Goal: Find specific page/section: Find specific page/section

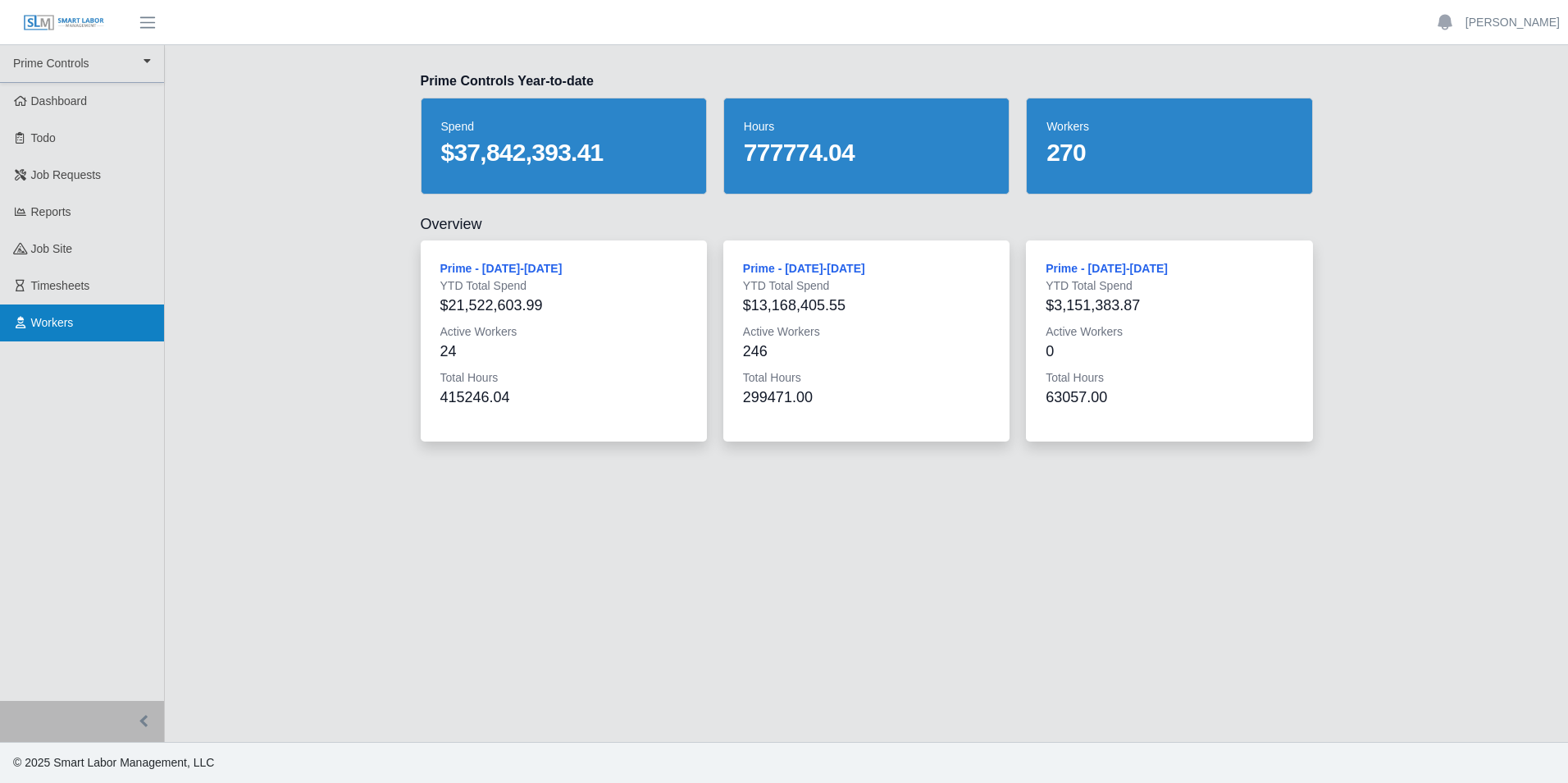
click at [95, 317] on link "Workers" at bounding box center [82, 322] width 164 height 37
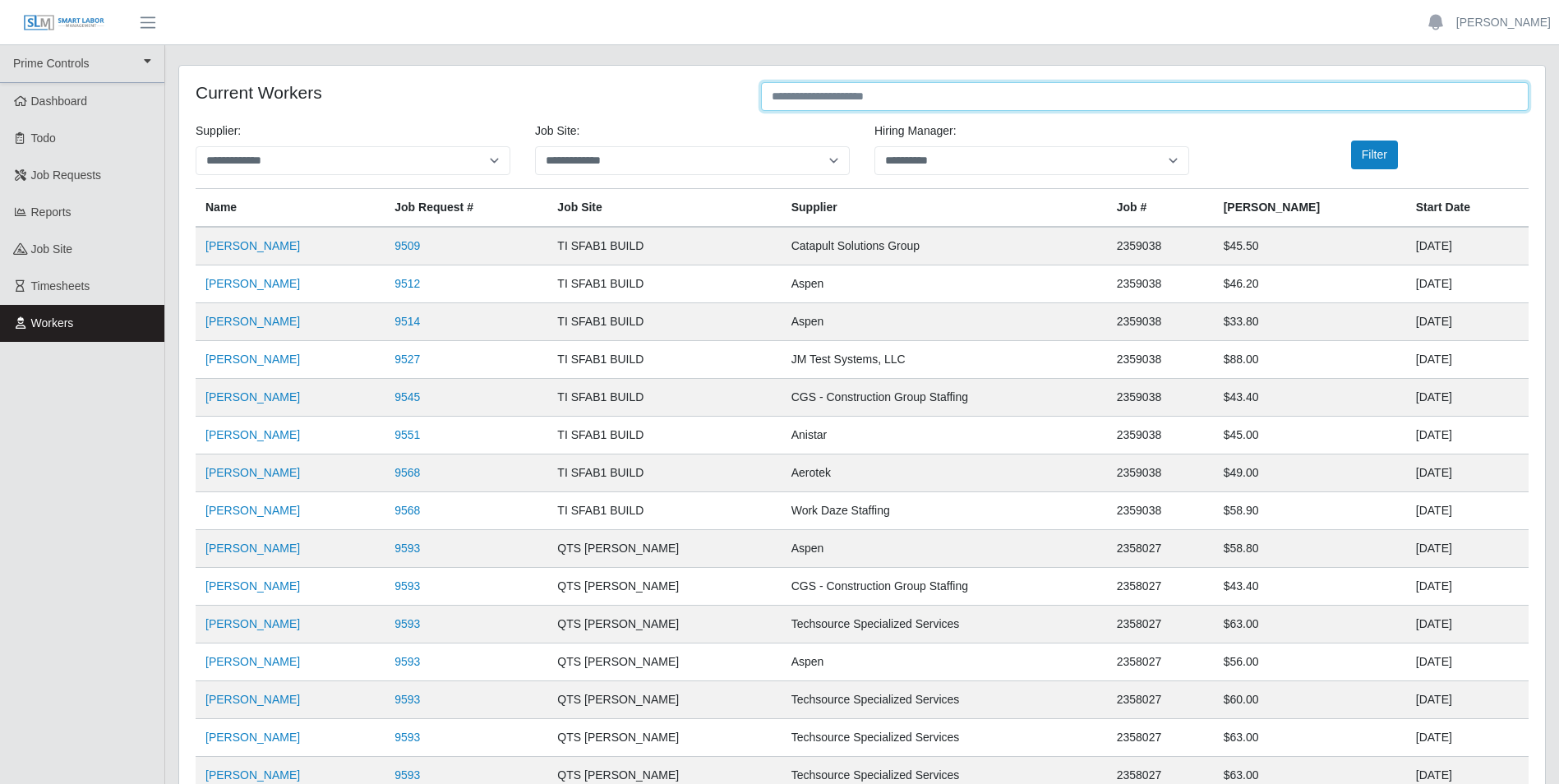
click at [936, 99] on input "text" at bounding box center [1145, 96] width 768 height 29
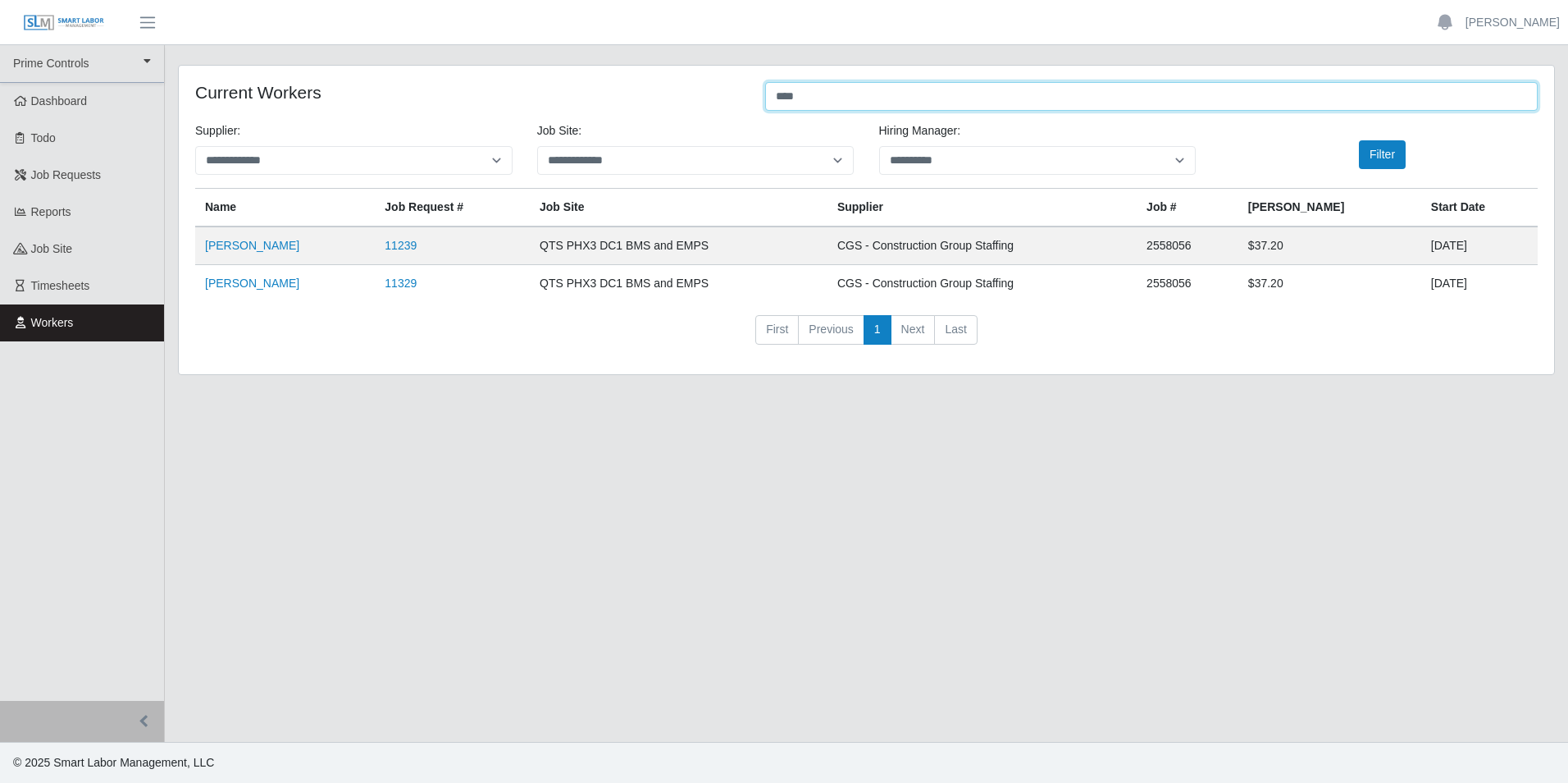
type input "****"
click at [295, 244] on link "Leah Hernandez Mendoza" at bounding box center [253, 245] width 95 height 13
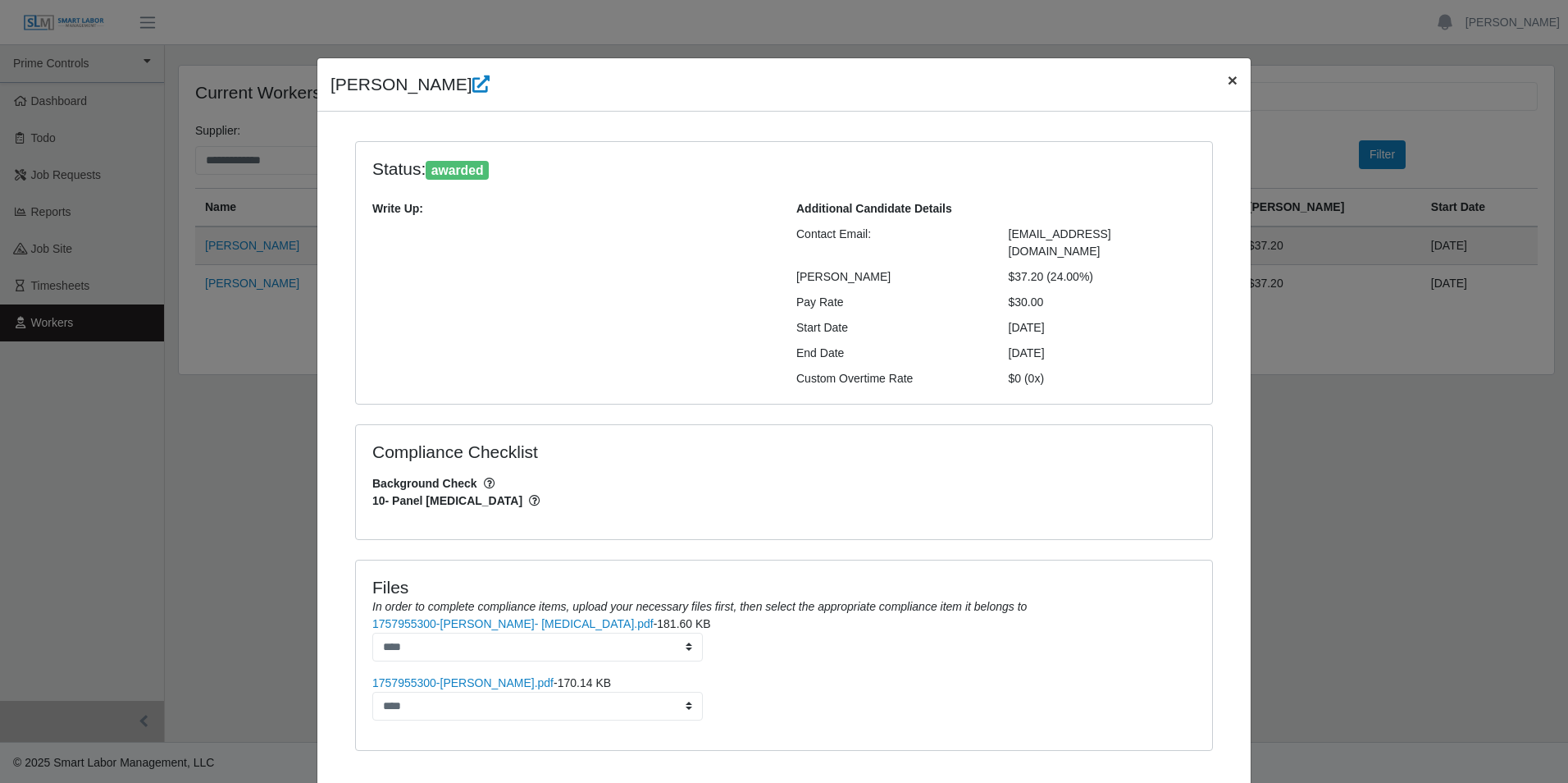
click at [1215, 81] on button "×" at bounding box center [1232, 80] width 37 height 43
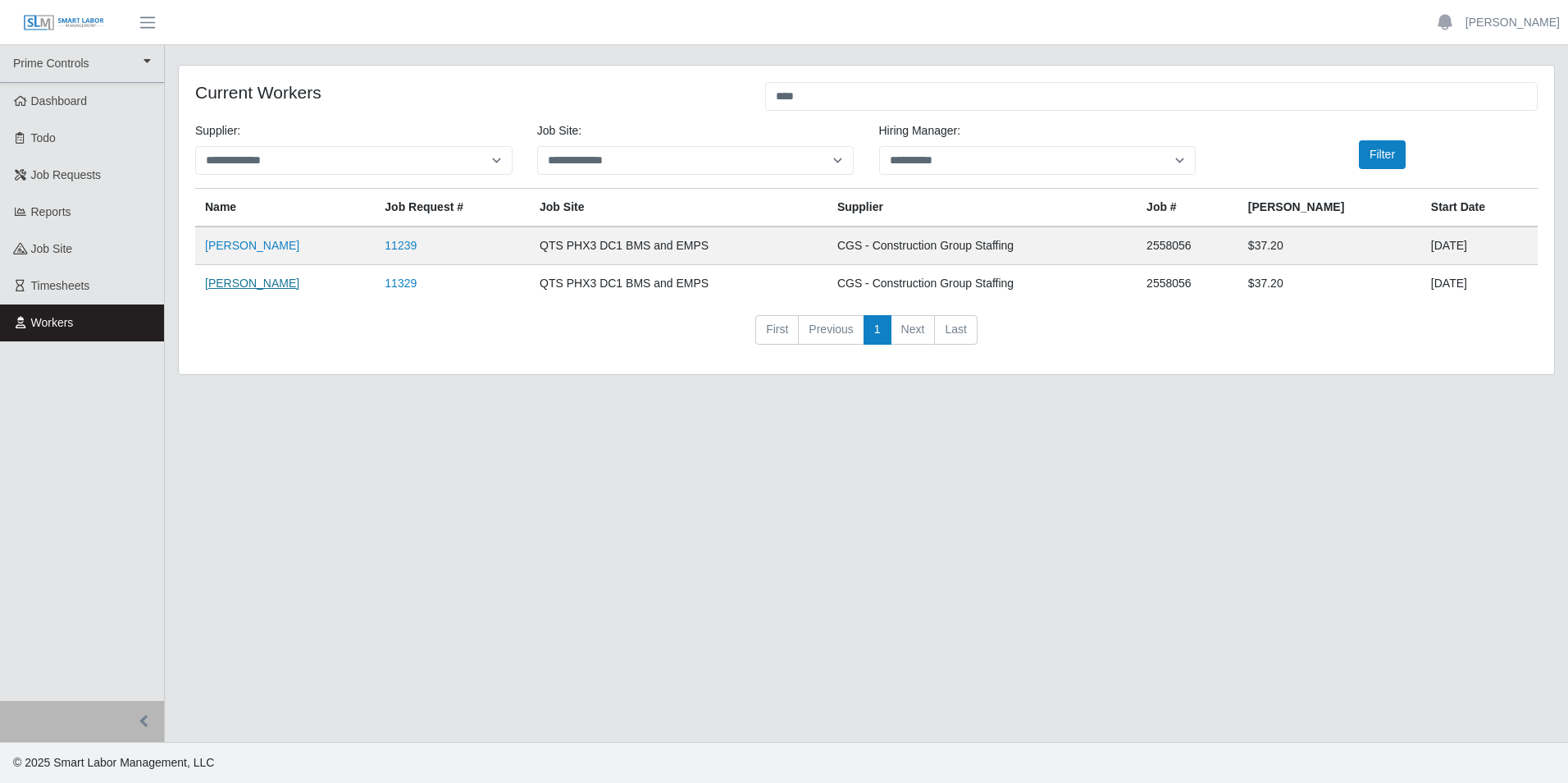
click at [299, 284] on link "Leah Hernandez Mendoza" at bounding box center [253, 282] width 95 height 13
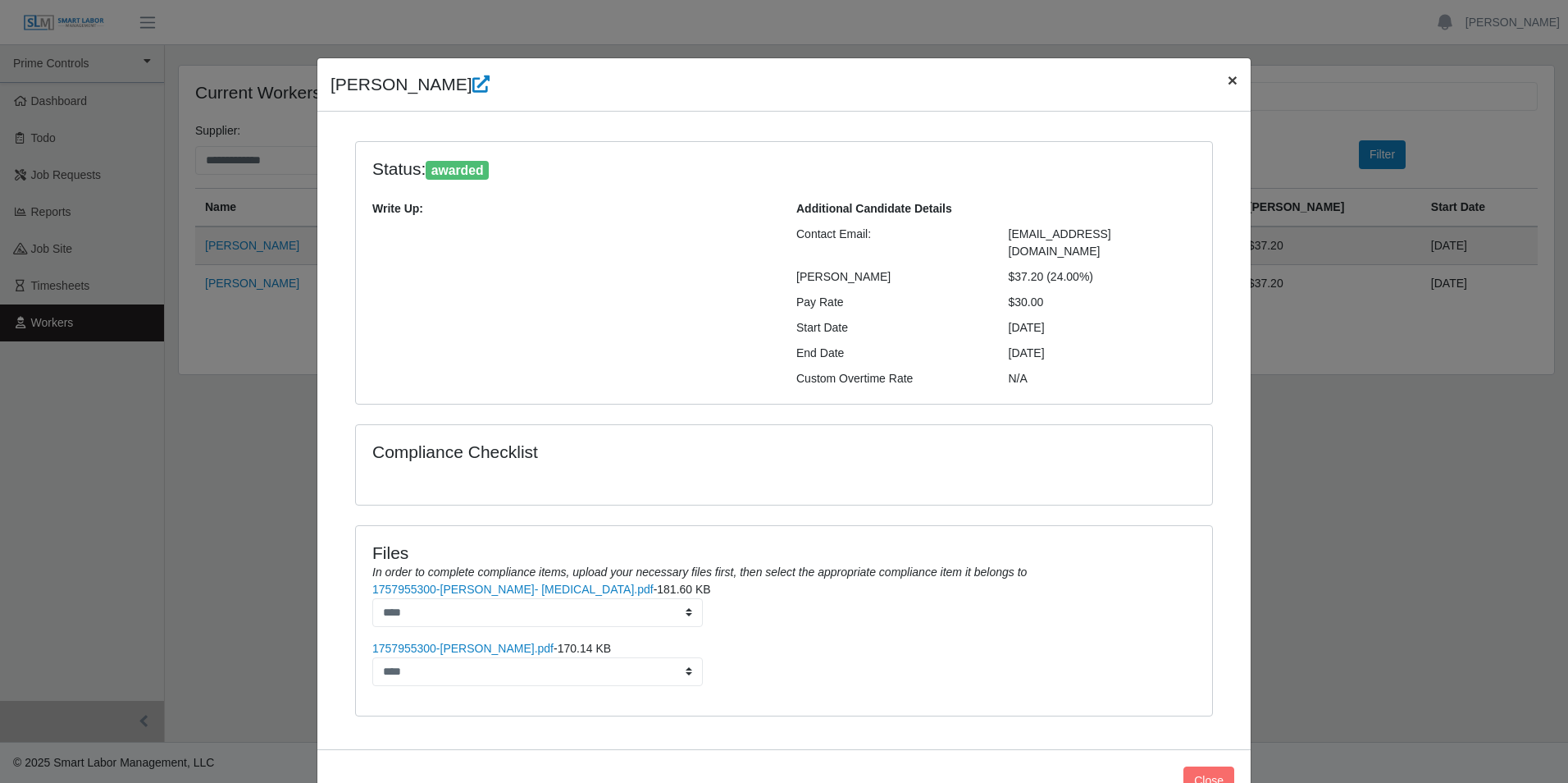
click at [1228, 84] on span "×" at bounding box center [1232, 79] width 10 height 19
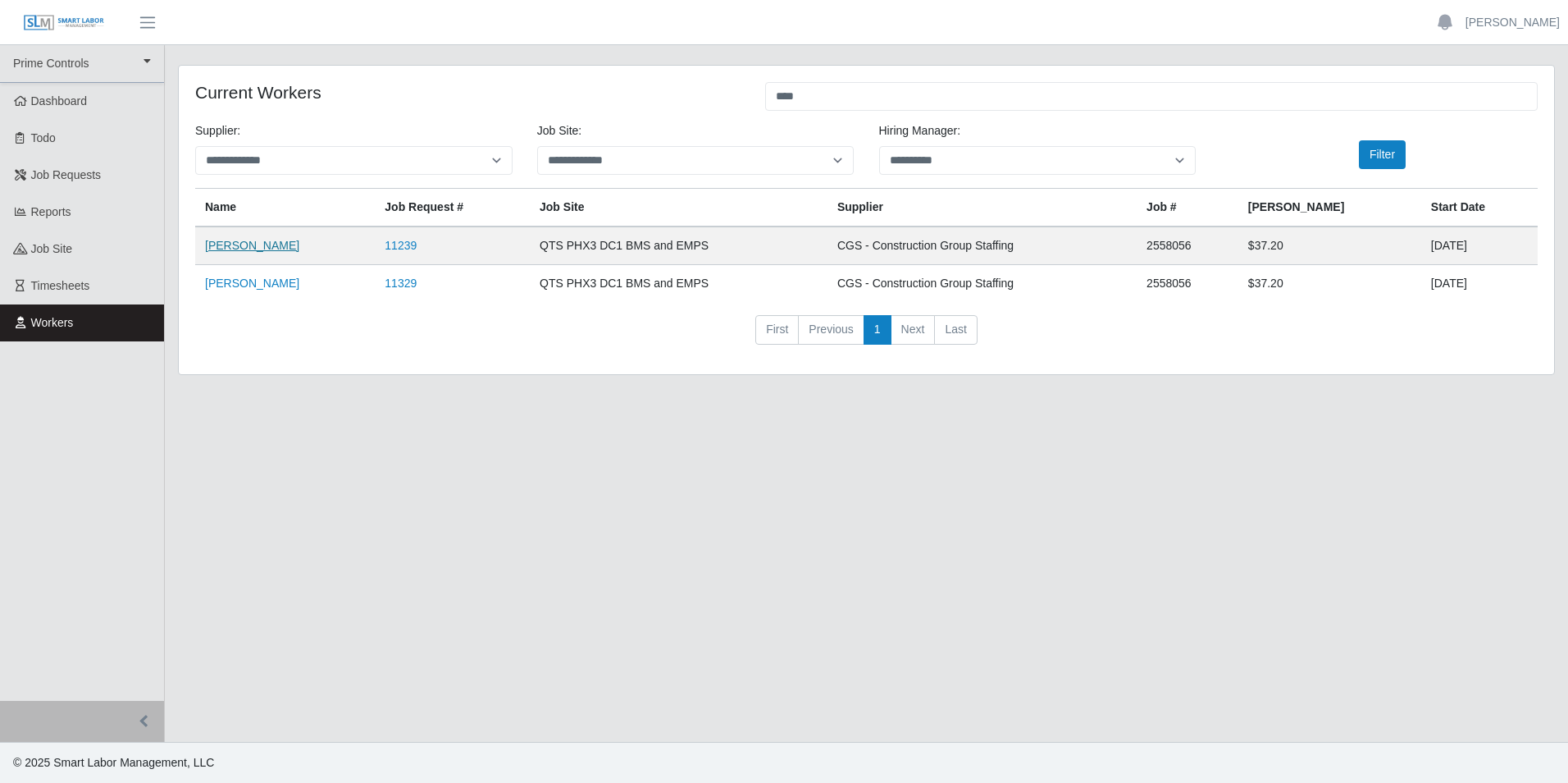
click at [273, 250] on link "Leah Hernandez Mendoza" at bounding box center [253, 245] width 95 height 13
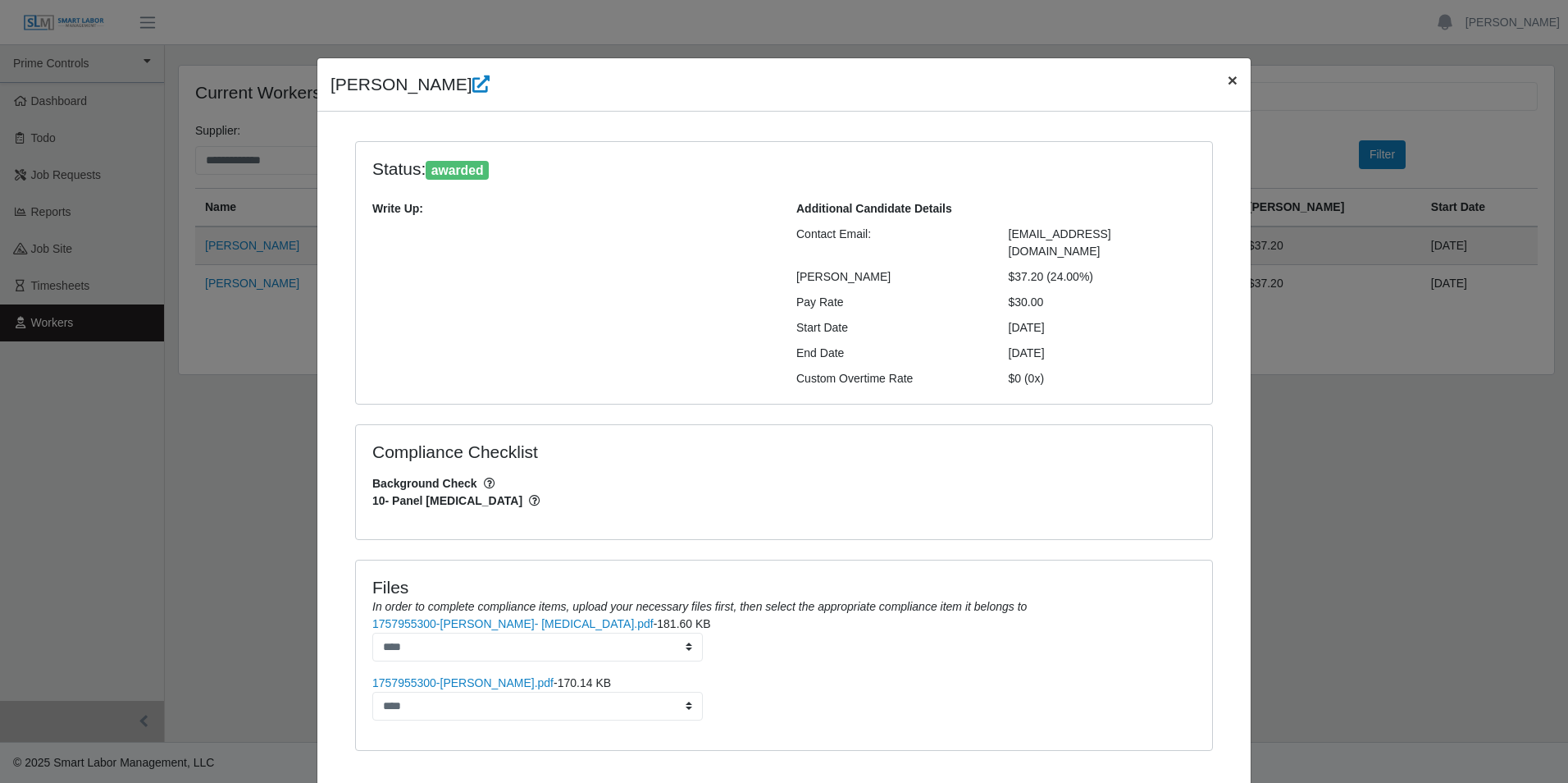
click at [1228, 82] on span "×" at bounding box center [1232, 79] width 10 height 19
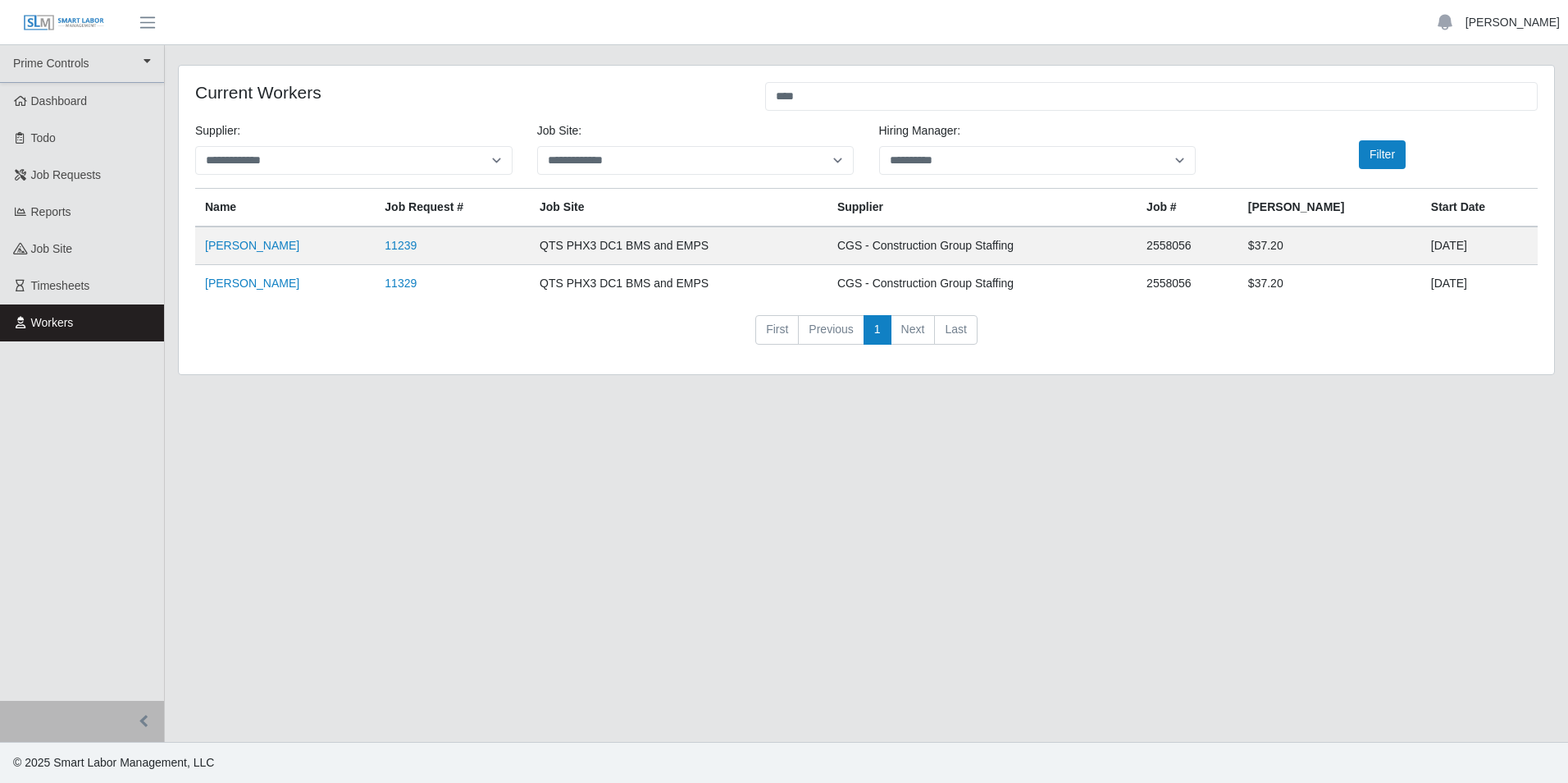
click at [1526, 26] on link "[PERSON_NAME]" at bounding box center [1513, 22] width 95 height 17
click at [479, 361] on div "**********" at bounding box center [865, 219] width 1375 height 308
click at [1552, 22] on link "[PERSON_NAME]" at bounding box center [1513, 22] width 95 height 17
click at [1498, 116] on link "Logout" at bounding box center [1493, 114] width 148 height 35
